Goal: Transaction & Acquisition: Purchase product/service

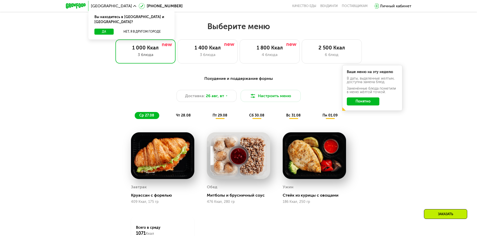
scroll to position [251, 0]
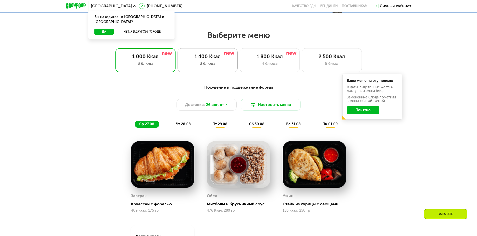
click at [206, 59] on div "1 400 Ккал" at bounding box center [208, 56] width 50 height 6
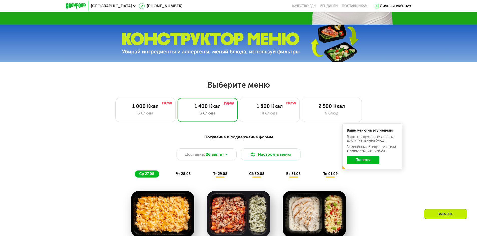
scroll to position [200, 0]
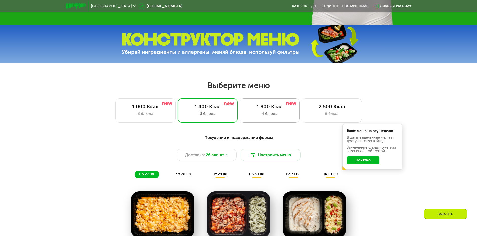
click at [268, 114] on div "4 блюда" at bounding box center [270, 114] width 50 height 6
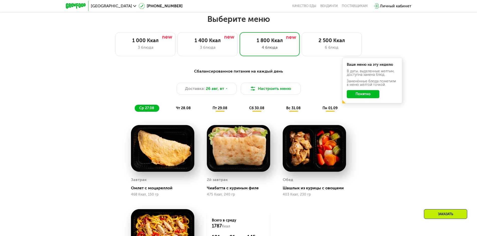
scroll to position [226, 0]
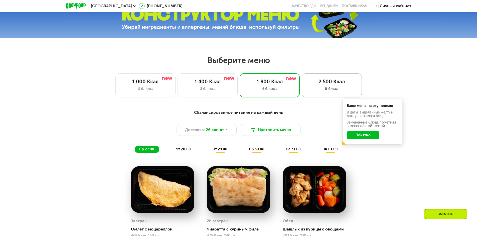
click at [321, 84] on div "2 500 Ккал" at bounding box center [332, 81] width 50 height 6
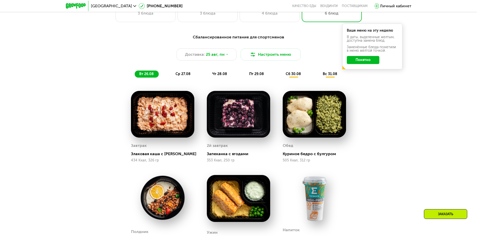
scroll to position [276, 0]
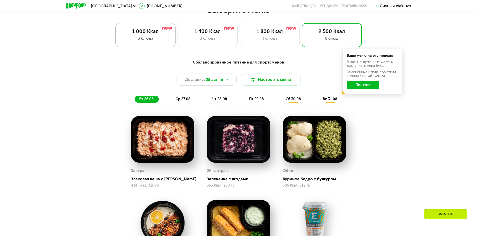
click at [143, 41] on div "3 блюда" at bounding box center [146, 38] width 50 height 6
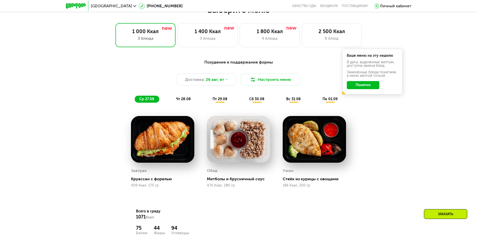
click at [189, 99] on span "чт 28.08" at bounding box center [183, 99] width 15 height 4
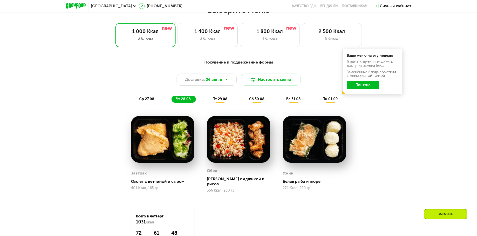
click at [223, 100] on span "пт 29.08" at bounding box center [220, 99] width 15 height 4
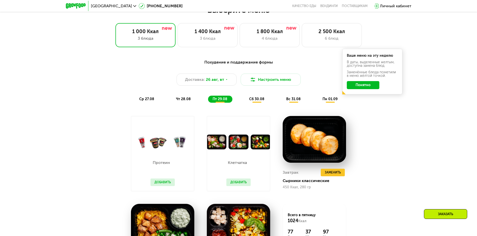
click at [282, 97] on div "сб 30.08" at bounding box center [294, 98] width 24 height 7
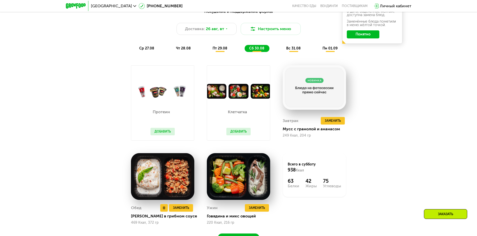
scroll to position [326, 0]
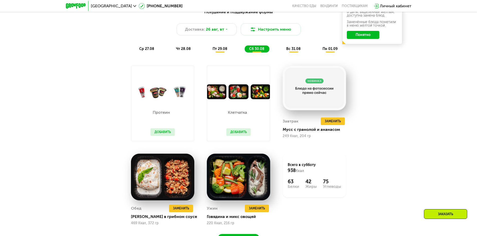
click at [318, 52] on div "вс 31.08" at bounding box center [330, 48] width 25 height 7
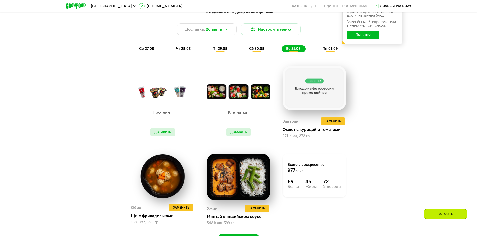
click at [325, 51] on span "пн 01.09" at bounding box center [330, 49] width 15 height 4
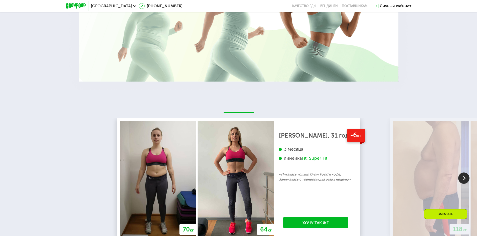
scroll to position [952, 0]
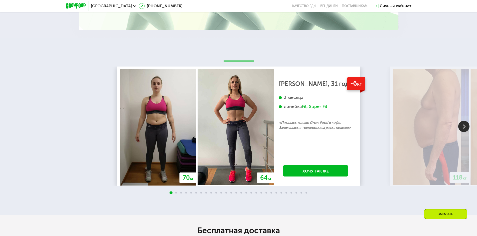
click at [461, 127] on img at bounding box center [464, 126] width 11 height 11
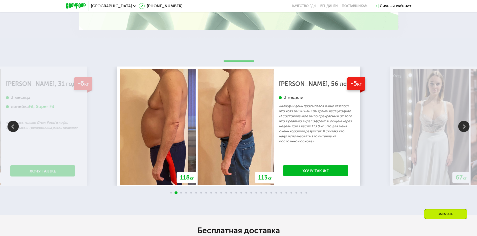
click at [461, 127] on img at bounding box center [464, 126] width 11 height 11
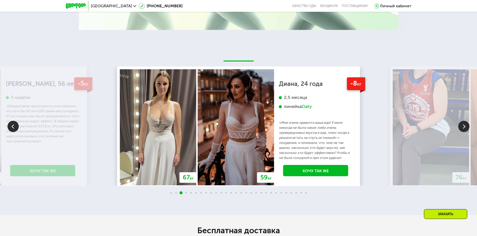
click at [461, 127] on img at bounding box center [464, 126] width 11 height 11
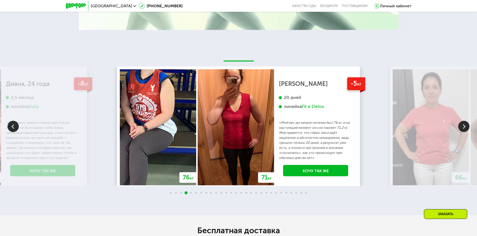
click at [461, 127] on img at bounding box center [464, 126] width 11 height 11
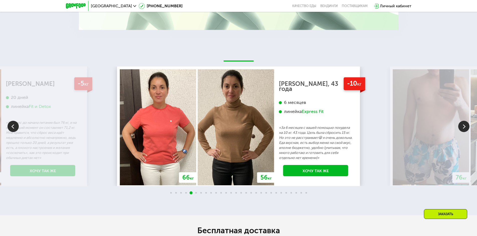
click at [461, 127] on img at bounding box center [464, 126] width 11 height 11
